Goal: Task Accomplishment & Management: Manage account settings

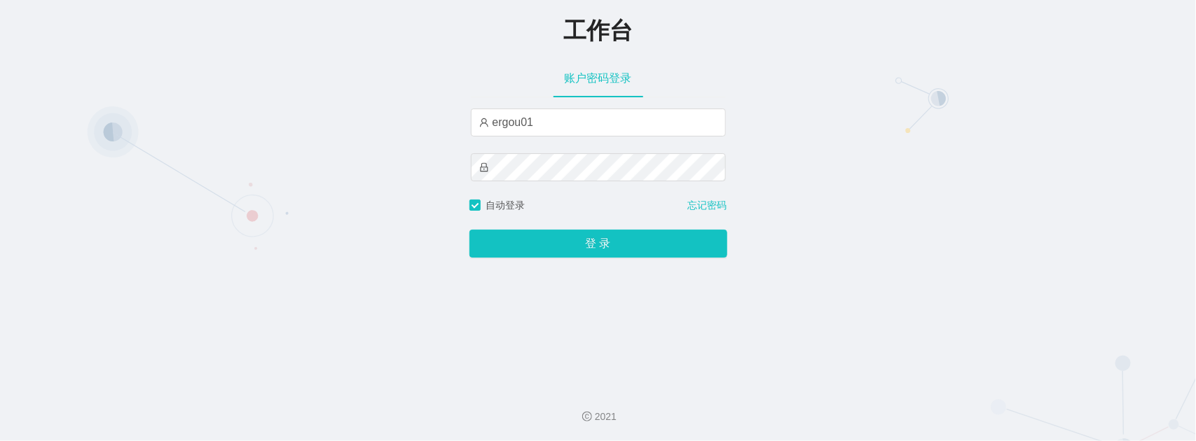
type input "ergou01"
click at [469, 230] on button "登 录" at bounding box center [598, 244] width 258 height 28
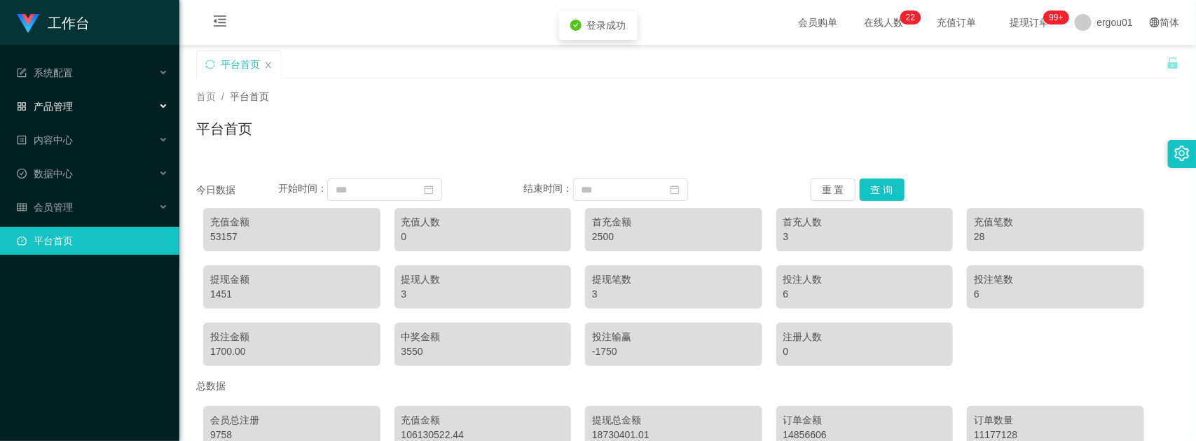
click at [67, 114] on div "产品管理" at bounding box center [89, 106] width 179 height 28
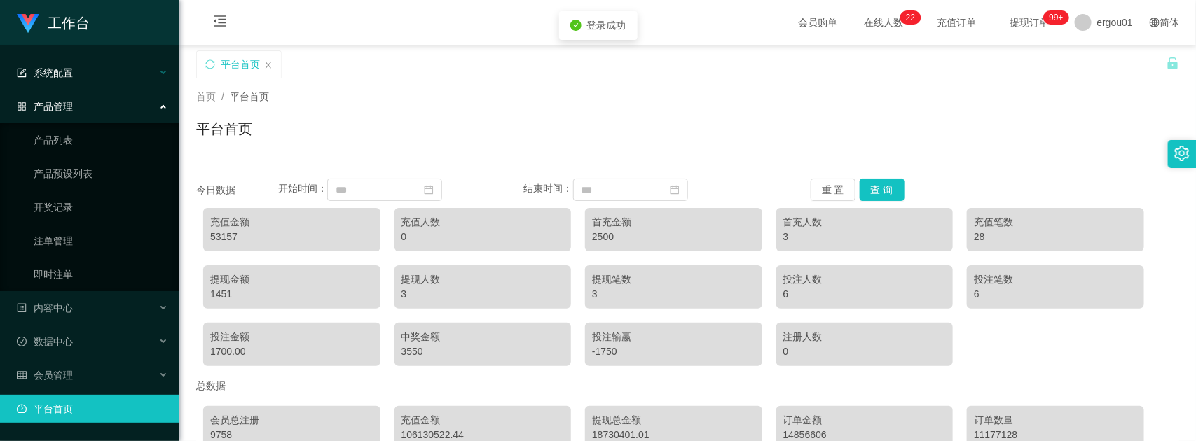
click at [81, 75] on div "系统配置" at bounding box center [89, 73] width 179 height 28
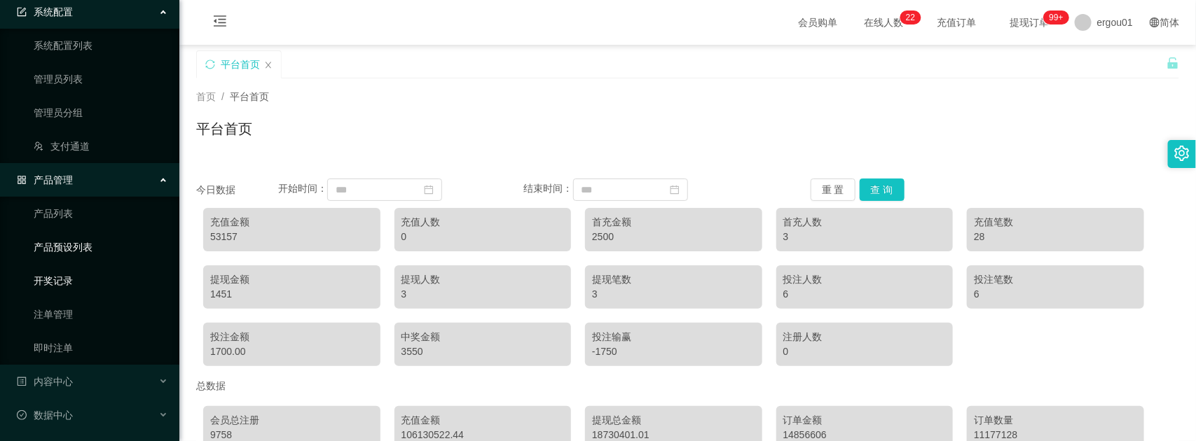
scroll to position [130, 0]
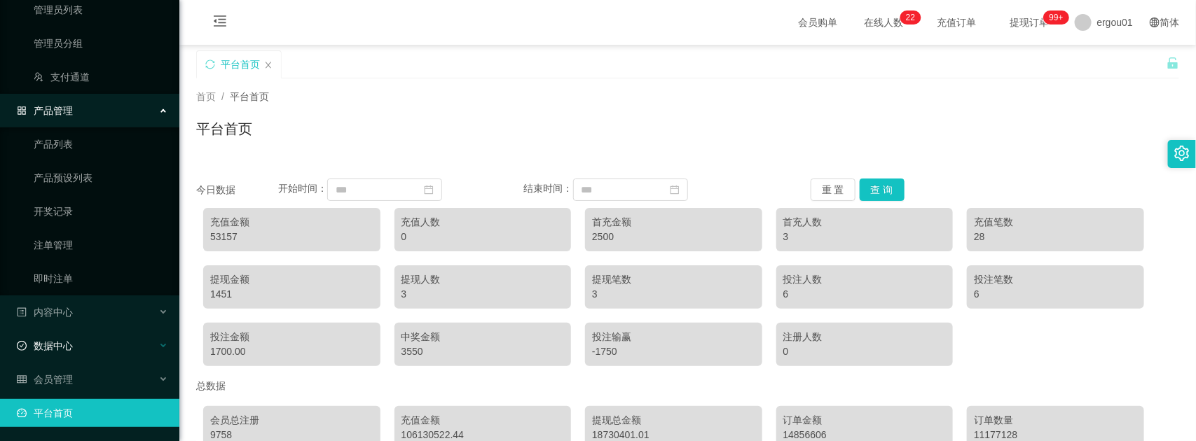
click at [43, 337] on div "数据中心" at bounding box center [89, 346] width 179 height 28
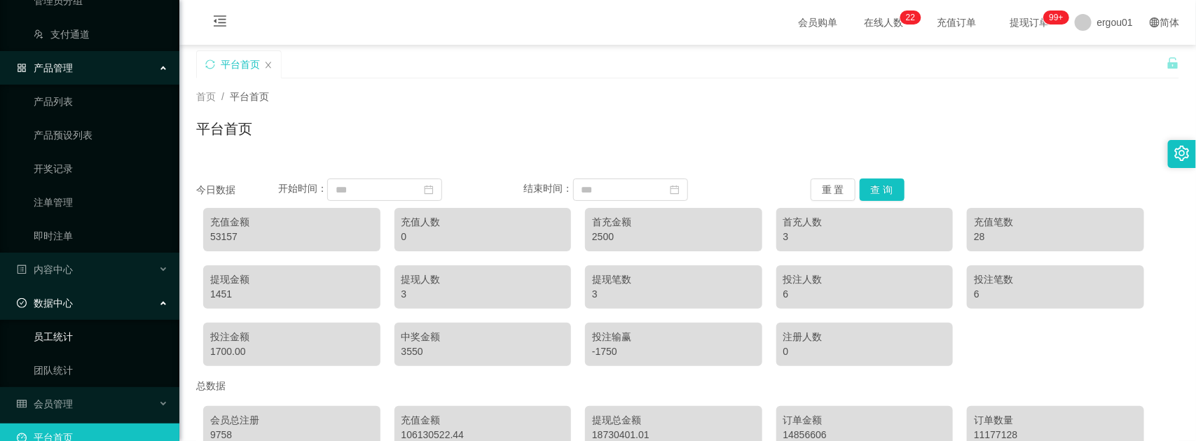
scroll to position [197, 0]
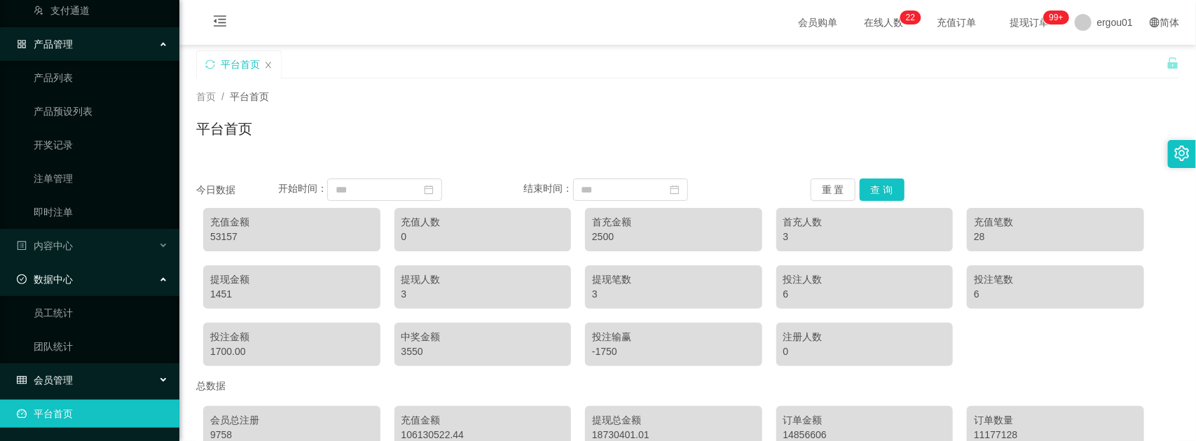
click at [46, 381] on span "会员管理" at bounding box center [45, 380] width 56 height 11
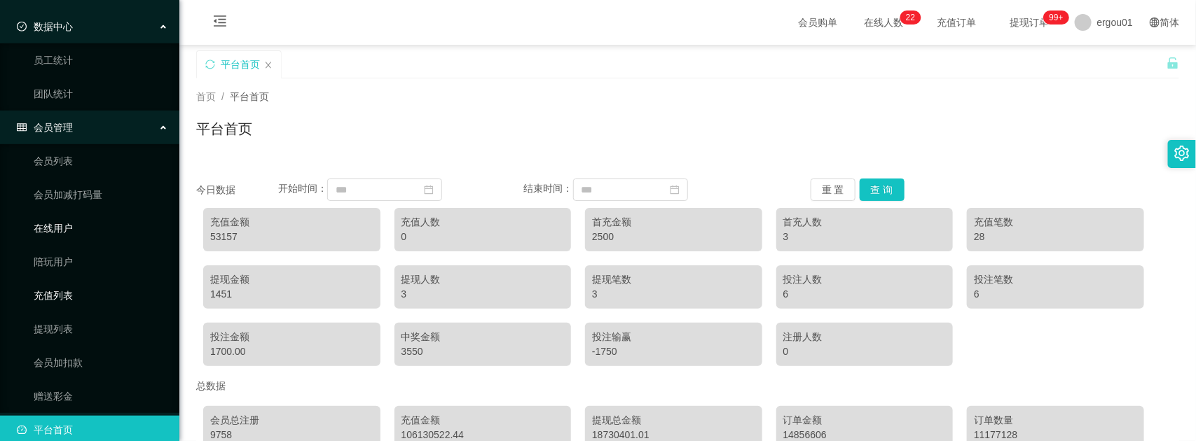
scroll to position [466, 0]
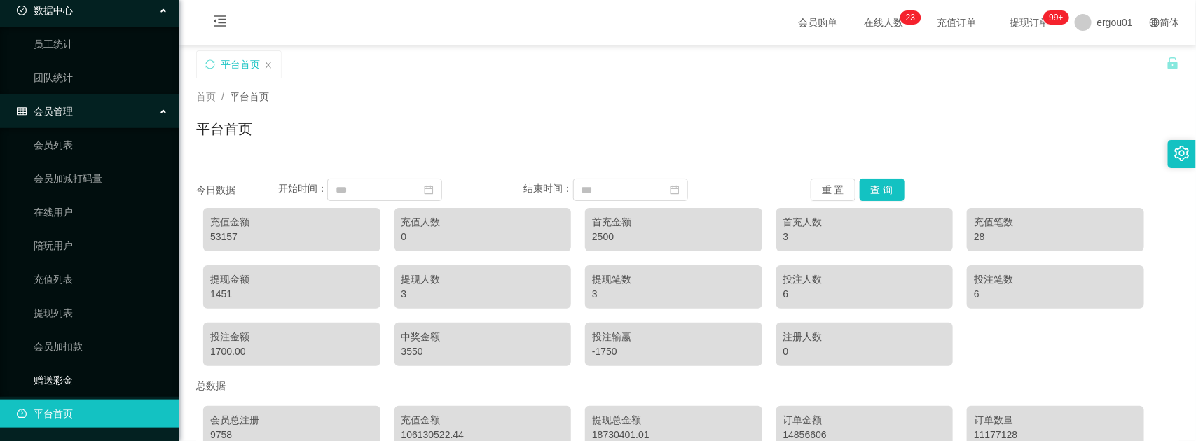
click at [53, 376] on link "赠送彩金" at bounding box center [101, 380] width 135 height 28
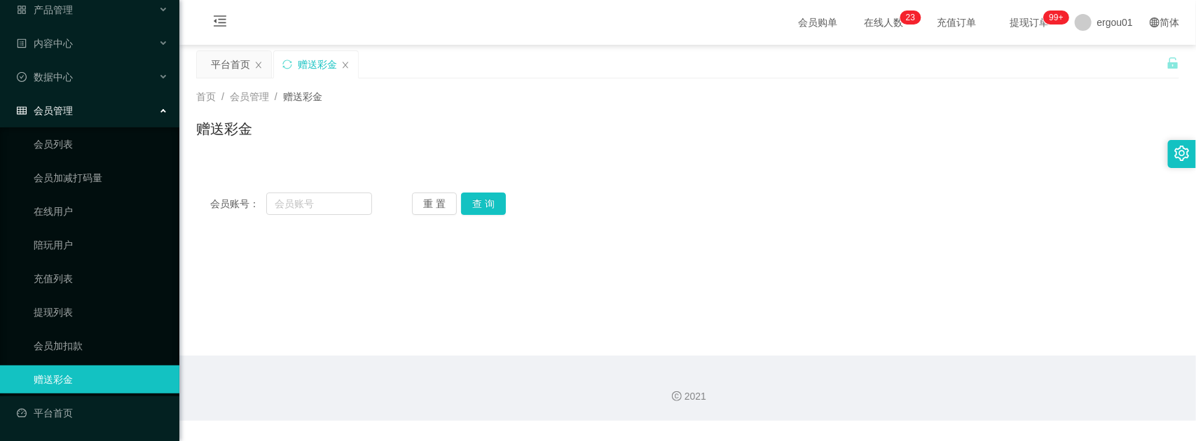
scroll to position [96, 0]
drag, startPoint x: 221, startPoint y: 20, endPoint x: 226, endPoint y: 32, distance: 12.9
click at [221, 20] on icon "图标: menu-fold" at bounding box center [220, 21] width 14 height 14
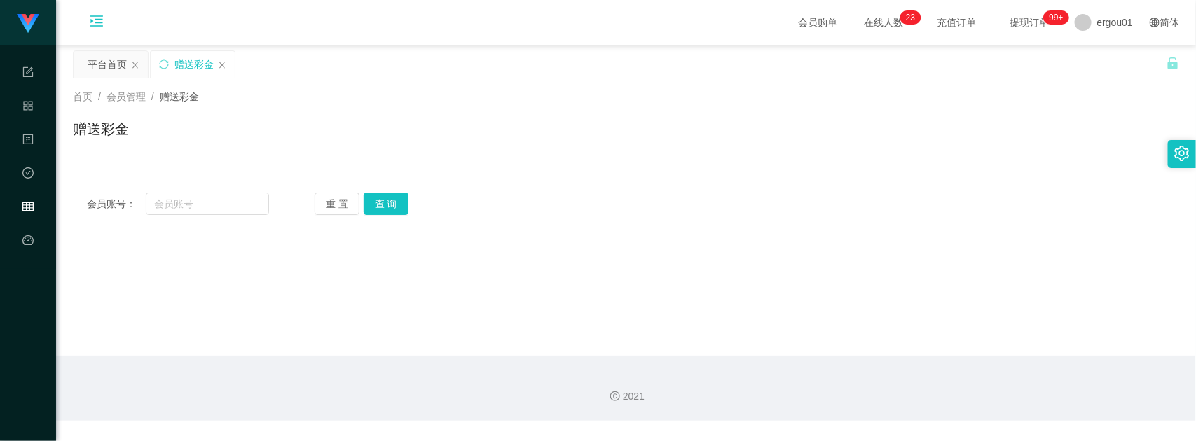
scroll to position [0, 0]
click at [212, 210] on input "text" at bounding box center [207, 204] width 123 height 22
paste input "81281107"
type input "81281107"
click at [402, 195] on button "查 询" at bounding box center [386, 204] width 45 height 22
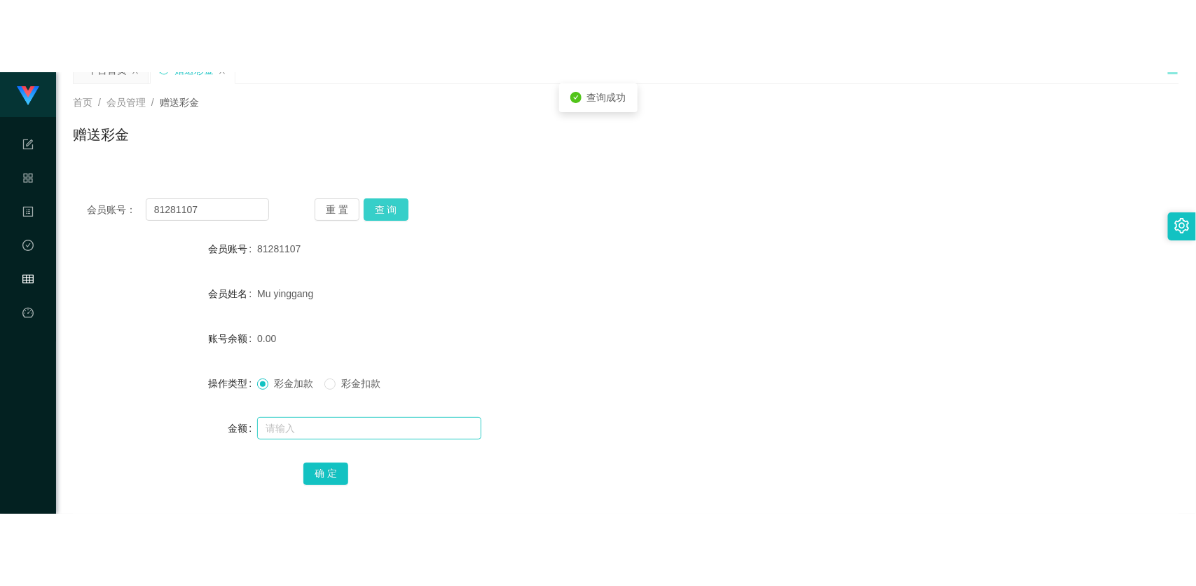
scroll to position [135, 0]
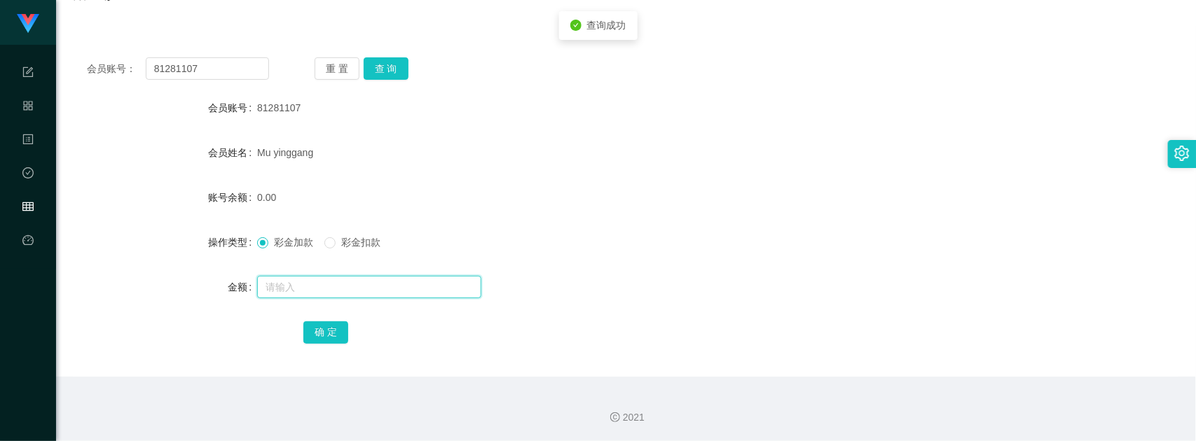
click at [331, 279] on input "text" at bounding box center [369, 287] width 224 height 22
type input "500"
click at [331, 328] on button "确 定" at bounding box center [325, 333] width 45 height 22
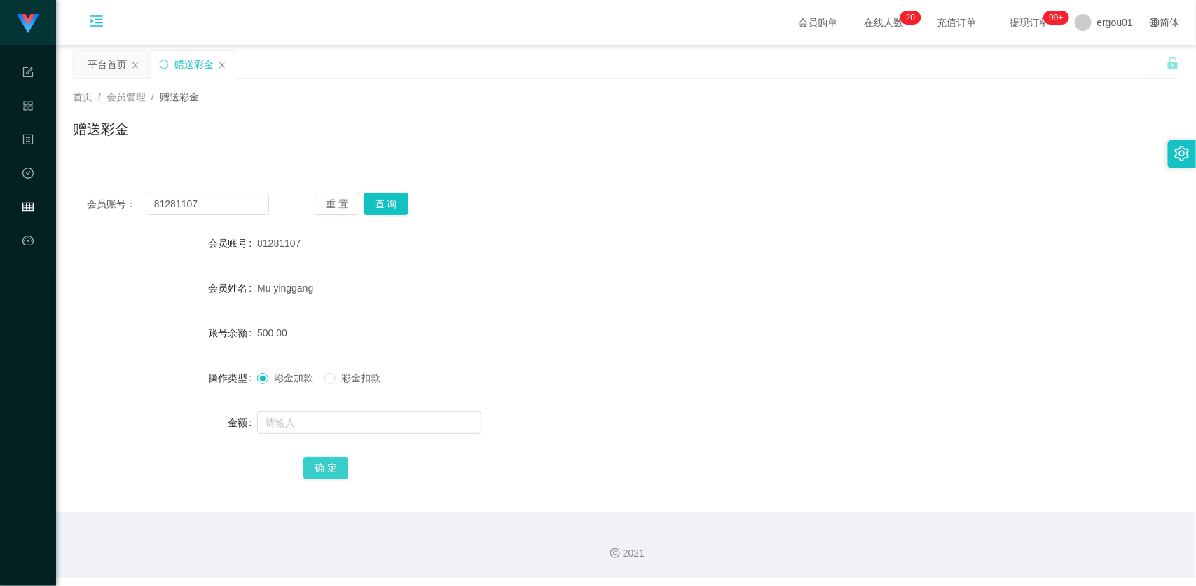
scroll to position [0, 0]
click at [247, 210] on input "81281107" at bounding box center [207, 204] width 123 height 22
paste input "2339"
drag, startPoint x: 401, startPoint y: 200, endPoint x: 397, endPoint y: 208, distance: 9.4
click at [400, 198] on button "查 询" at bounding box center [386, 204] width 45 height 22
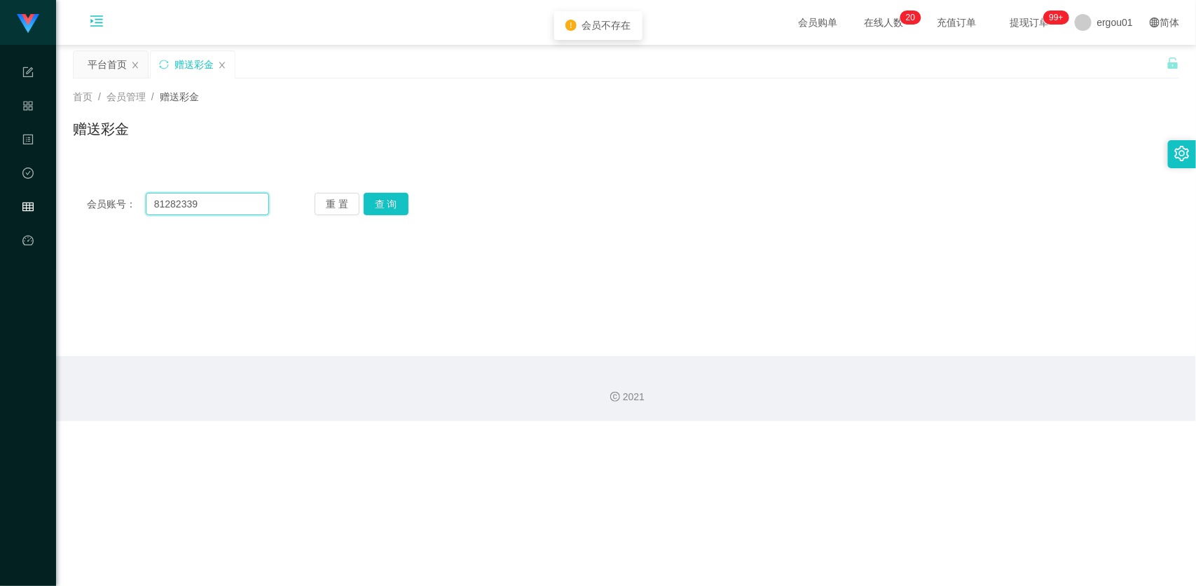
click at [226, 196] on input "81282339" at bounding box center [207, 204] width 123 height 22
drag, startPoint x: 242, startPoint y: 196, endPoint x: 242, endPoint y: 210, distance: 14.0
click at [242, 200] on input "81282339" at bounding box center [207, 204] width 123 height 22
paste input "Weih213"
type input "Weih213"
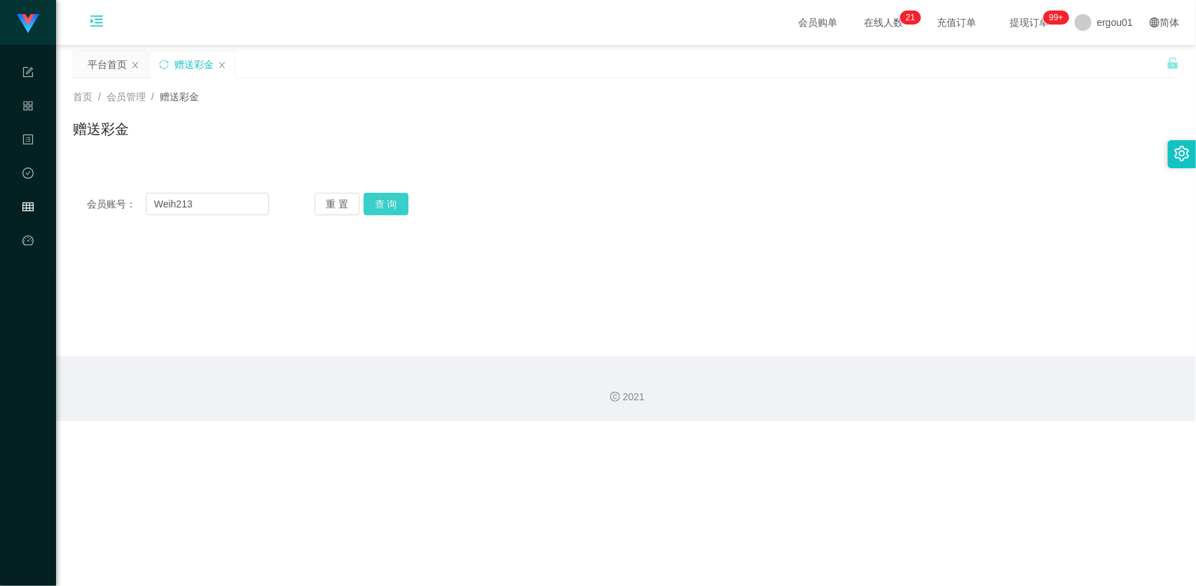
click at [390, 204] on button "查 询" at bounding box center [386, 204] width 45 height 22
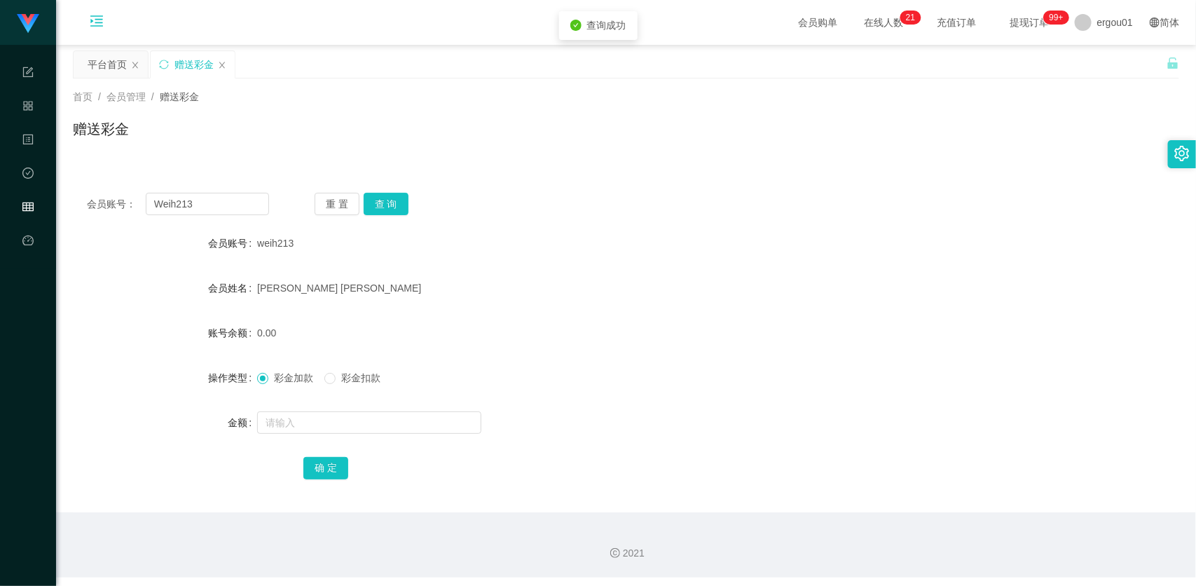
click at [300, 410] on div at bounding box center [579, 423] width 645 height 28
drag, startPoint x: 300, startPoint y: 416, endPoint x: 303, endPoint y: 424, distance: 8.9
click at [300, 416] on input "text" at bounding box center [369, 422] width 224 height 22
type input "500"
click at [324, 441] on button "确 定" at bounding box center [325, 468] width 45 height 22
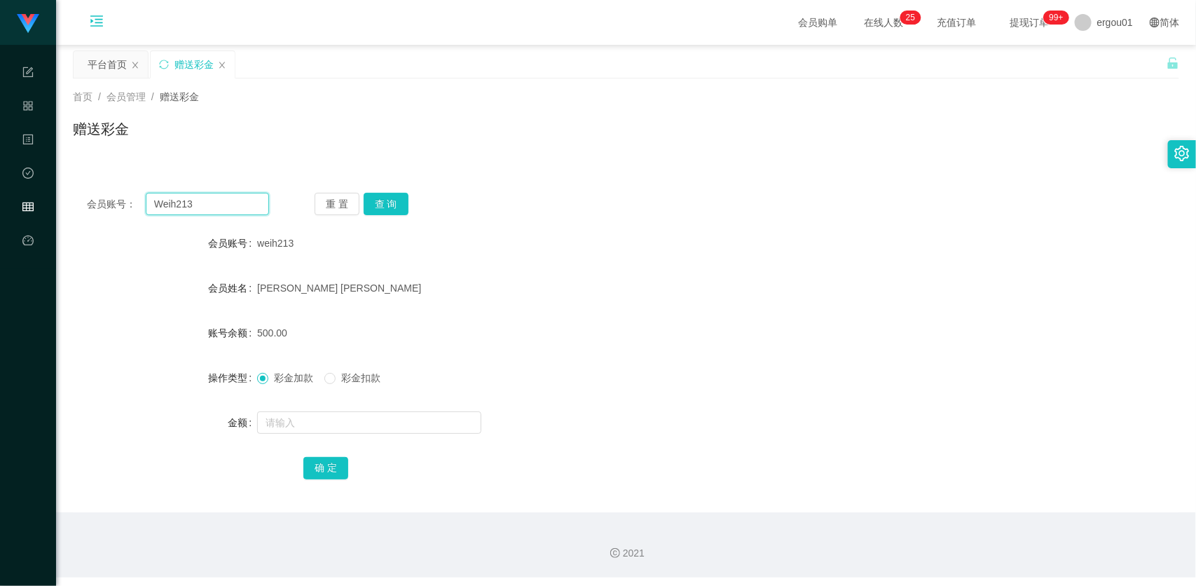
click at [235, 208] on input "Weih213" at bounding box center [207, 204] width 123 height 22
paste input "lhongxing"
type input "lhongxing"
drag, startPoint x: 383, startPoint y: 200, endPoint x: 380, endPoint y: 236, distance: 35.9
click at [384, 200] on button "查 询" at bounding box center [386, 204] width 45 height 22
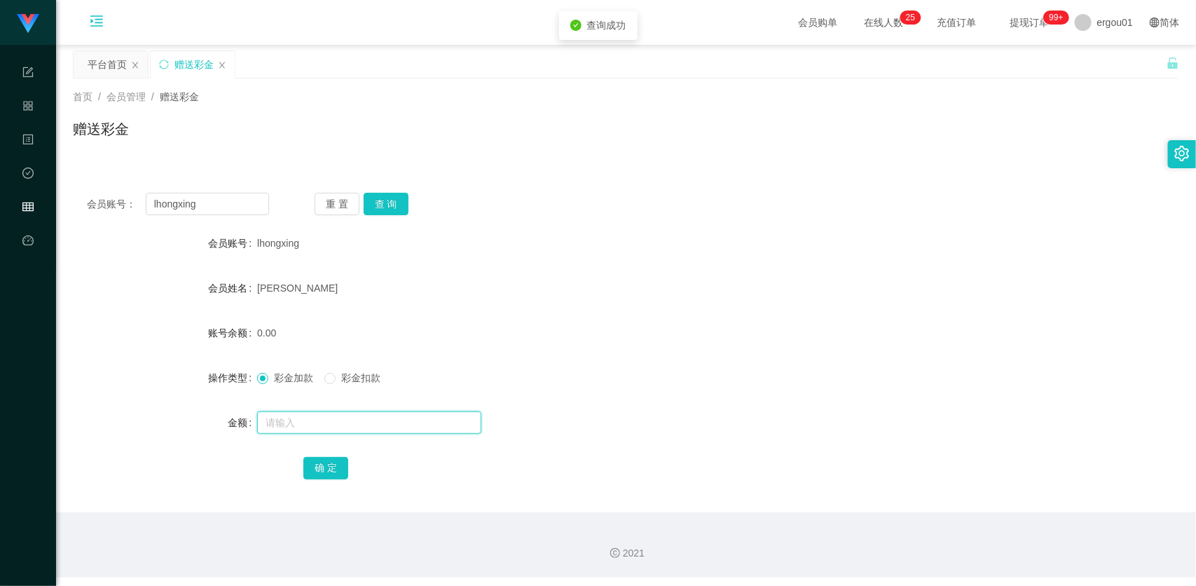
click at [324, 414] on input "text" at bounding box center [369, 422] width 224 height 22
click at [320, 432] on input "text" at bounding box center [369, 422] width 224 height 22
type input "500"
click at [333, 441] on button "确 定" at bounding box center [325, 468] width 45 height 22
click at [258, 118] on div "赠送彩金" at bounding box center [626, 134] width 1106 height 32
